Goal: Check status: Check status

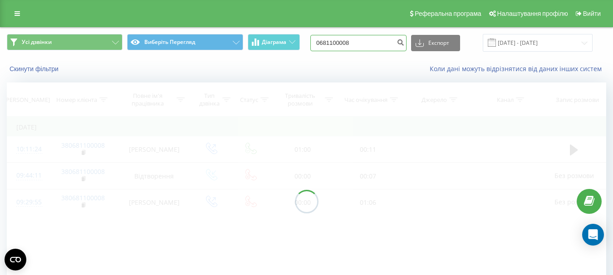
click at [375, 38] on input "0681100008" at bounding box center [358, 43] width 96 height 16
drag, startPoint x: 378, startPoint y: 41, endPoint x: 315, endPoint y: 43, distance: 63.5
click at [315, 43] on div "Усі дзвінки Виберіть Перегляд Діаграма 0681100008 Експорт .csv .xls .xlsx 16.05…" at bounding box center [306, 43] width 599 height 18
paste input "959393239"
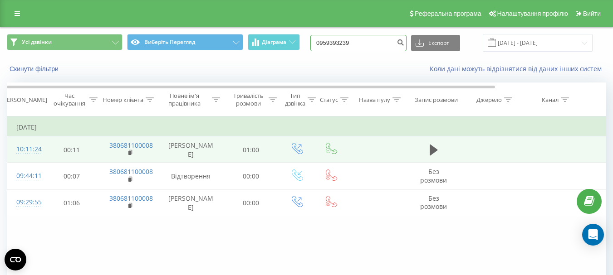
type input "0959393239"
click at [545, 152] on td at bounding box center [552, 149] width 61 height 27
click at [434, 154] on icon at bounding box center [433, 150] width 8 height 11
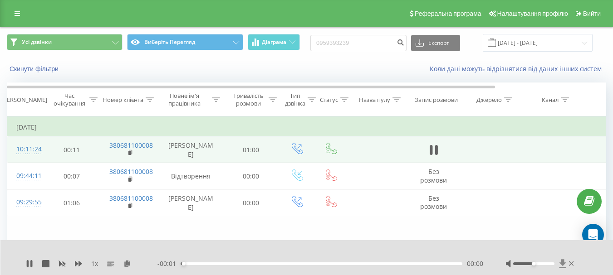
click at [563, 259] on icon at bounding box center [562, 263] width 7 height 9
click at [571, 262] on icon at bounding box center [571, 264] width 5 height 5
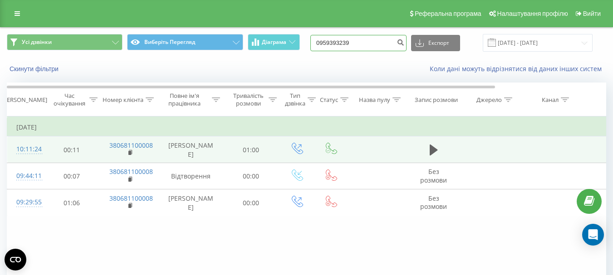
click at [385, 46] on input "0959393239" at bounding box center [358, 43] width 96 height 16
drag, startPoint x: 386, startPoint y: 43, endPoint x: 312, endPoint y: 47, distance: 73.6
click at [314, 40] on div "Усі дзвінки Виберіть Перегляд Діаграма 0959393239 Експорт .csv .xls .xlsx 16.05…" at bounding box center [306, 43] width 599 height 18
click at [386, 40] on input "0959393239" at bounding box center [358, 43] width 96 height 16
drag, startPoint x: 386, startPoint y: 40, endPoint x: 303, endPoint y: 41, distance: 82.5
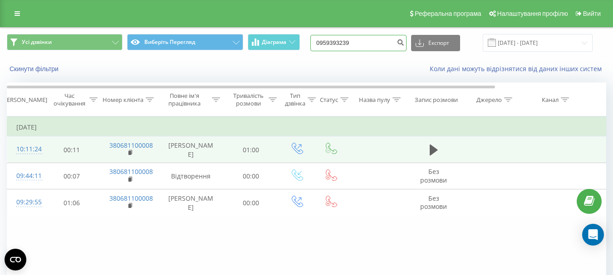
click at [303, 41] on div "Усі дзвінки Виберіть Перегляд Діаграма 0959393239 Експорт .csv .xls .xlsx 16.05…" at bounding box center [306, 43] width 599 height 18
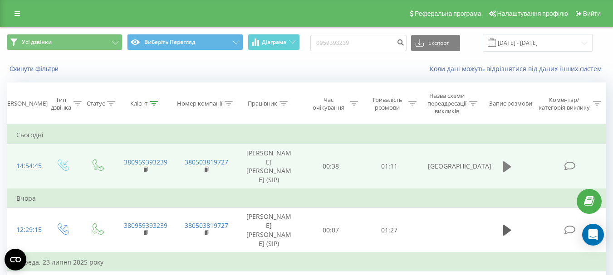
click at [505, 161] on icon at bounding box center [507, 166] width 8 height 11
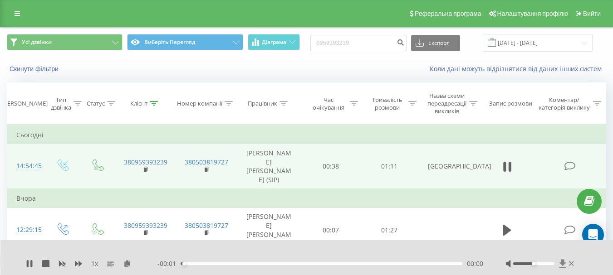
click at [562, 260] on icon at bounding box center [562, 263] width 7 height 9
drag, startPoint x: 272, startPoint y: 257, endPoint x: 250, endPoint y: 259, distance: 22.3
click at [250, 259] on div "- 00:01 00:24 00:00" at bounding box center [320, 263] width 326 height 9
click at [250, 263] on div "00:17" at bounding box center [321, 264] width 282 height 3
click at [222, 263] on div "- 00:01 00:17 00:00" at bounding box center [320, 263] width 326 height 9
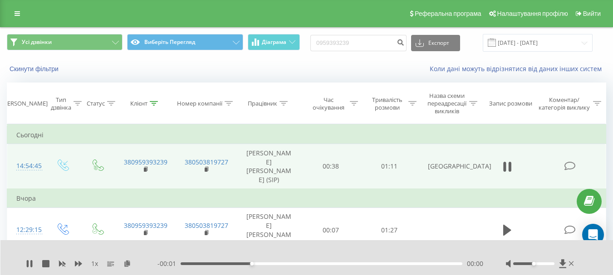
click at [202, 262] on div "- 00:01 00:18 00:00" at bounding box center [320, 263] width 326 height 9
click at [196, 263] on div "00:18" at bounding box center [321, 264] width 282 height 3
click at [31, 260] on icon at bounding box center [31, 263] width 2 height 7
drag, startPoint x: 214, startPoint y: 259, endPoint x: 173, endPoint y: 261, distance: 40.4
click at [176, 261] on div "- 00:01 00:04 00:00" at bounding box center [320, 263] width 326 height 9
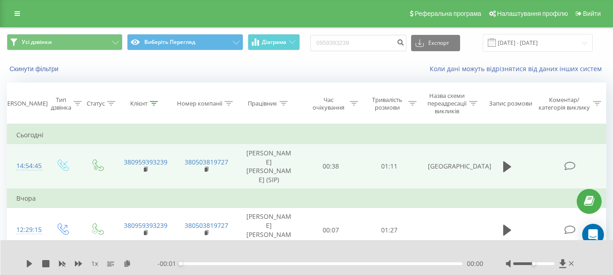
click at [26, 259] on div "1 х - 00:01 00:00 00:00" at bounding box center [301, 263] width 550 height 9
click at [33, 260] on icon at bounding box center [29, 263] width 7 height 7
click at [563, 260] on icon at bounding box center [562, 263] width 7 height 9
